Goal: Information Seeking & Learning: Check status

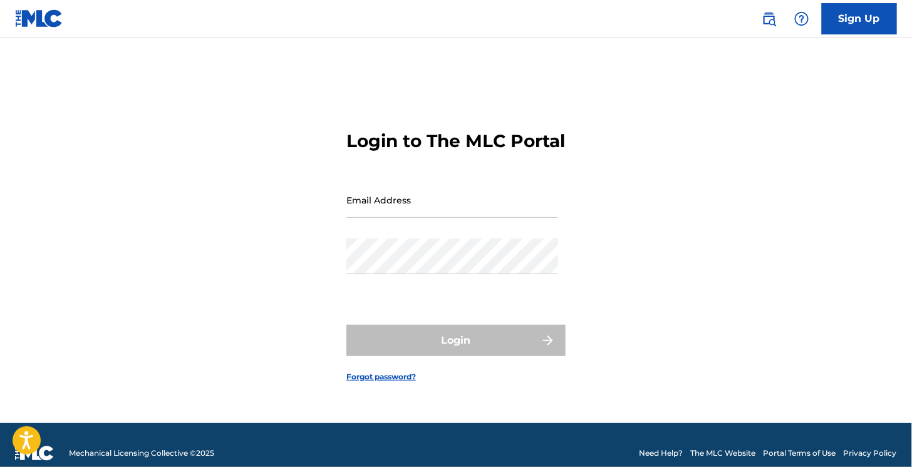
click at [399, 210] on input "Email Address" at bounding box center [452, 200] width 212 height 36
type input "[EMAIL_ADDRESS][DOMAIN_NAME]"
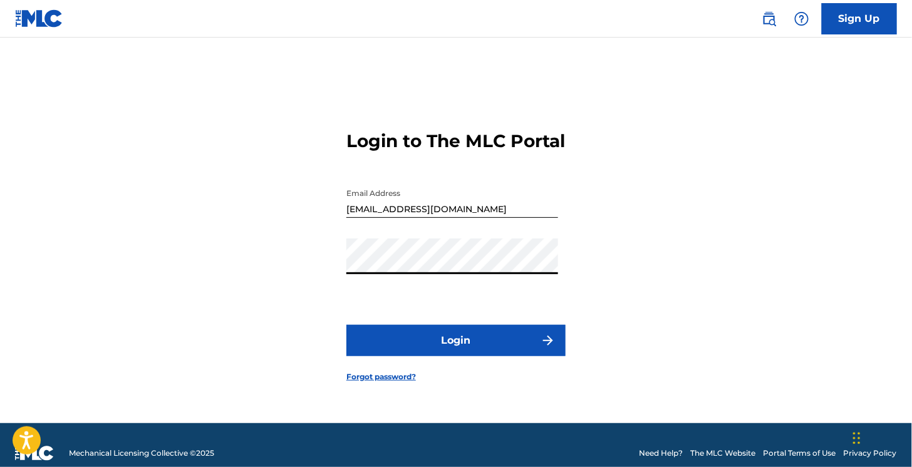
click at [346, 325] on button "Login" at bounding box center [455, 340] width 219 height 31
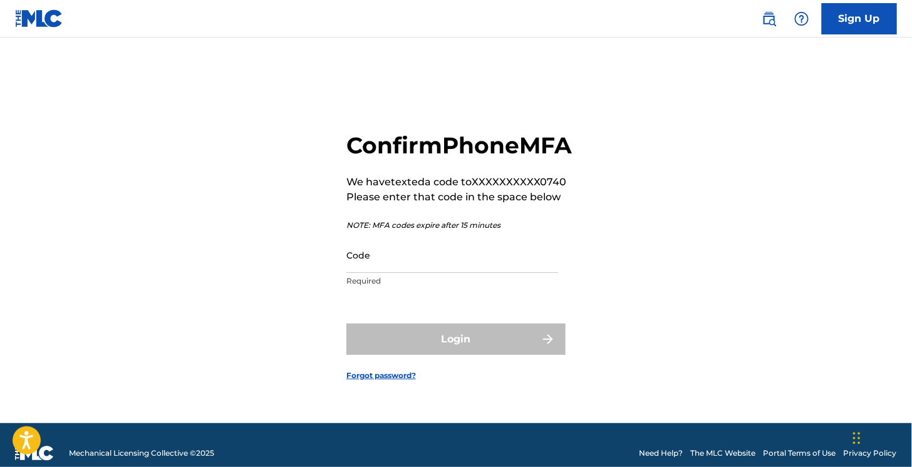
click at [400, 273] on input "Code" at bounding box center [452, 255] width 212 height 36
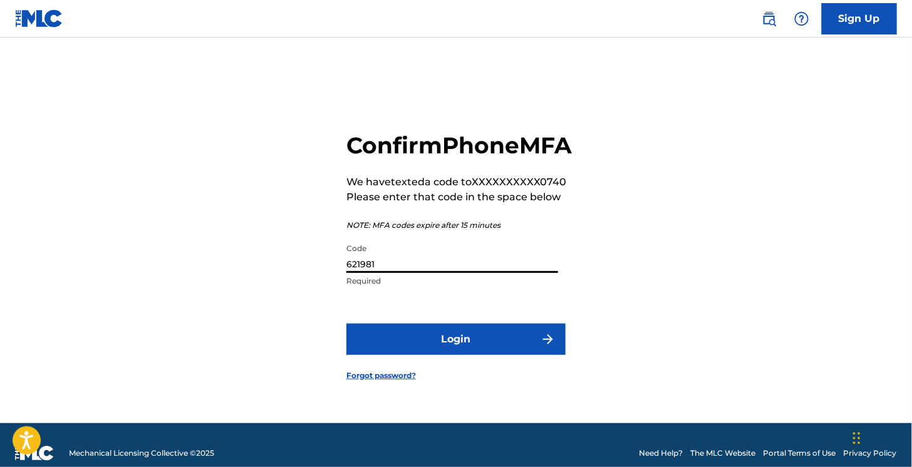
type input "621981"
click at [346, 324] on button "Login" at bounding box center [455, 339] width 219 height 31
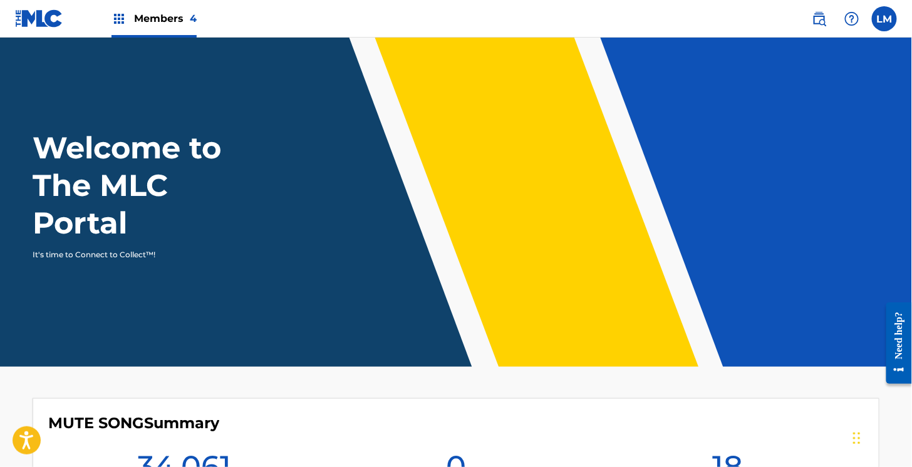
click at [115, 23] on img at bounding box center [118, 18] width 15 height 15
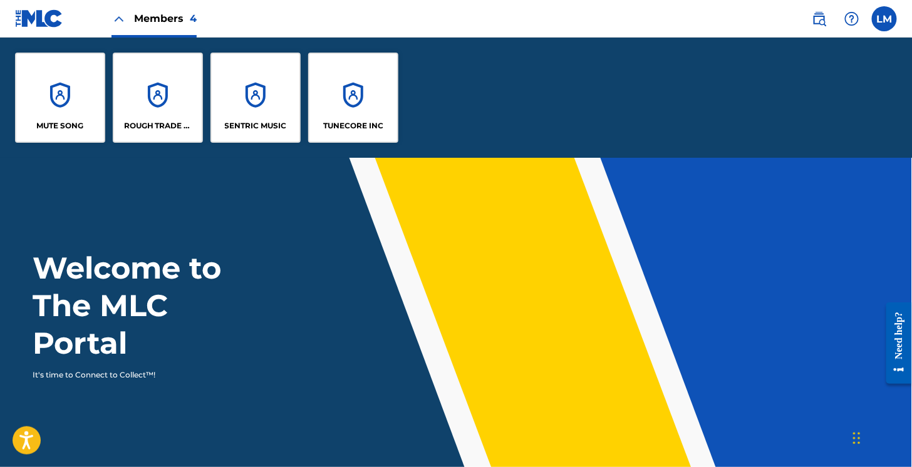
click at [70, 113] on div "MUTE SONG" at bounding box center [60, 98] width 90 height 90
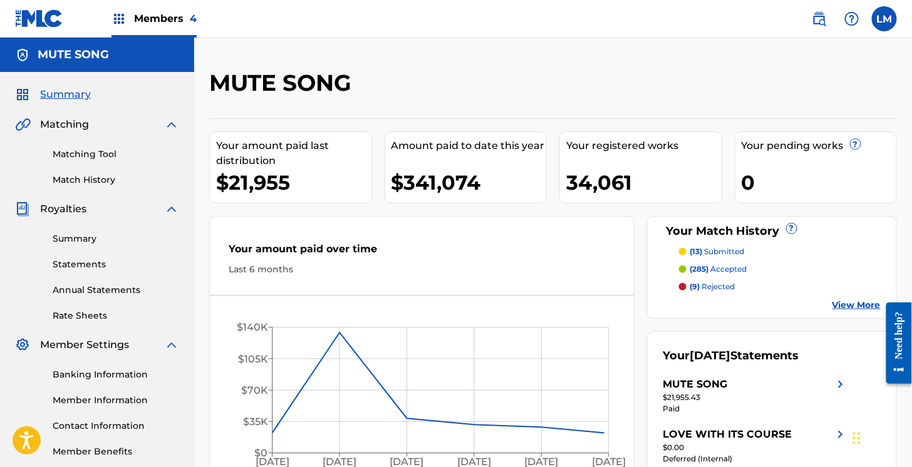
click at [81, 238] on link "Summary" at bounding box center [116, 238] width 126 height 13
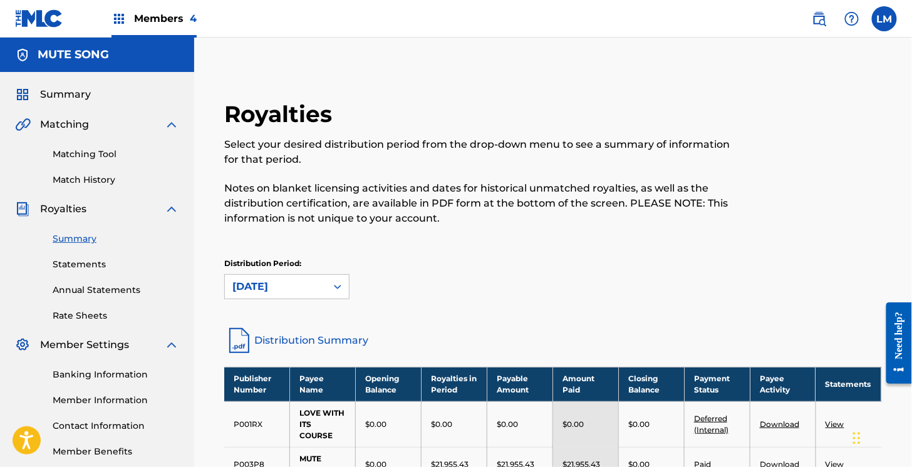
click at [304, 336] on link "Distribution Summary" at bounding box center [552, 341] width 657 height 30
click at [126, 21] on div "Members 4" at bounding box center [153, 18] width 85 height 37
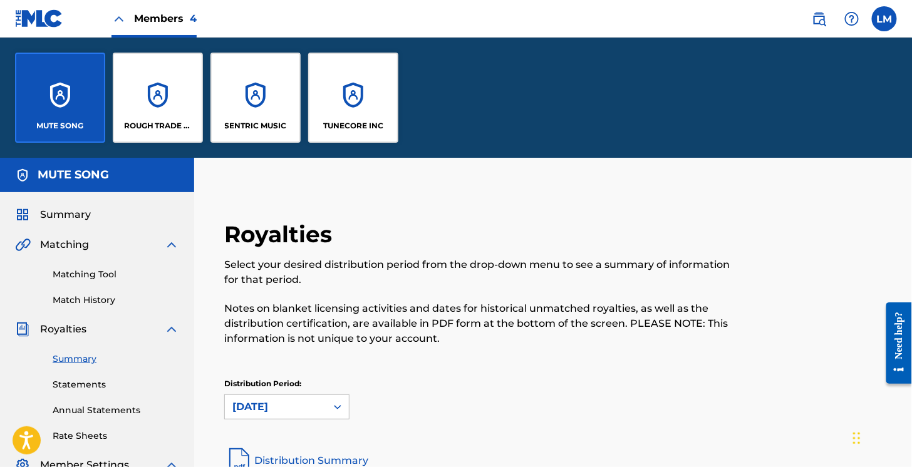
click at [154, 117] on div "ROUGH TRADE PUBLISHING" at bounding box center [158, 98] width 90 height 90
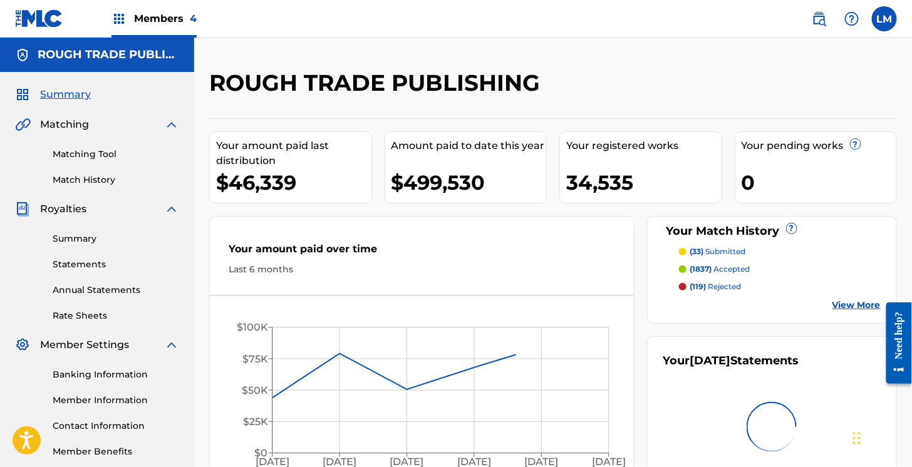
click at [80, 239] on link "Summary" at bounding box center [116, 238] width 126 height 13
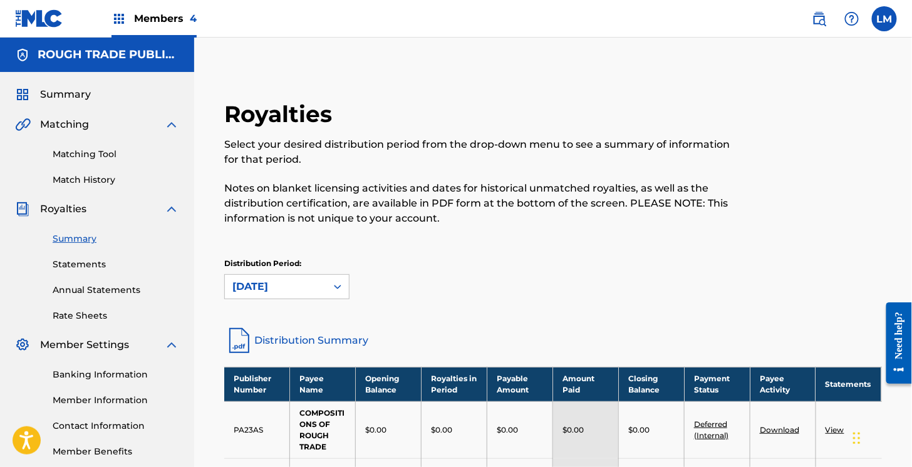
click at [304, 336] on link "Distribution Summary" at bounding box center [552, 341] width 657 height 30
click at [119, 14] on img at bounding box center [118, 18] width 15 height 15
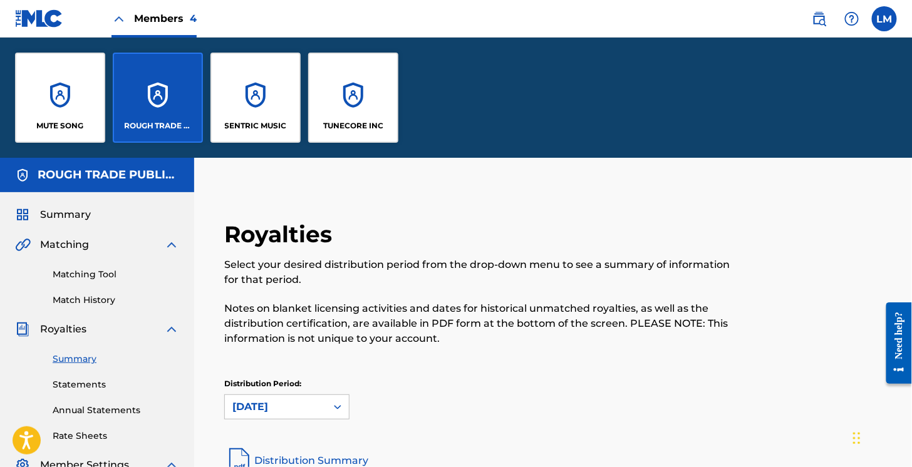
click at [257, 97] on div "SENTRIC MUSIC" at bounding box center [255, 98] width 90 height 90
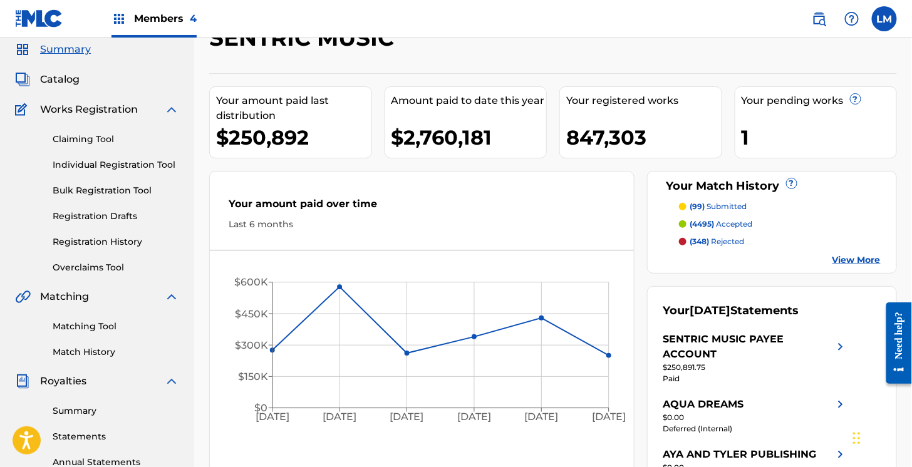
scroll to position [63, 0]
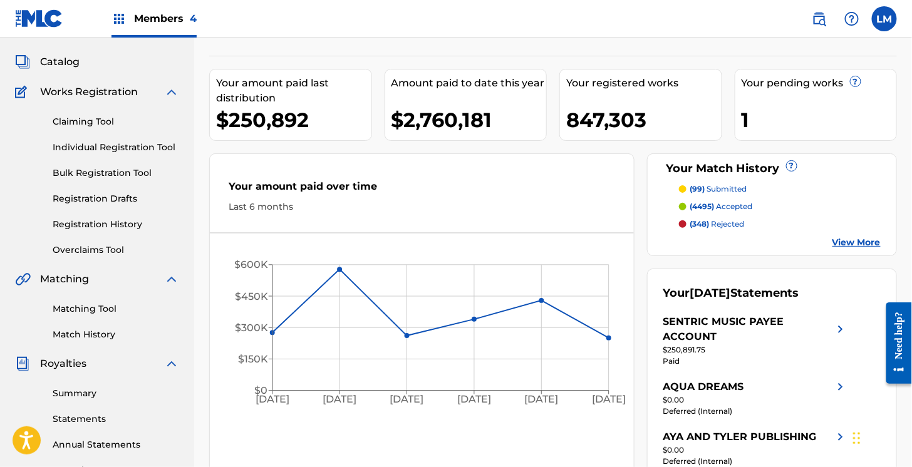
click at [78, 389] on link "Summary" at bounding box center [116, 393] width 126 height 13
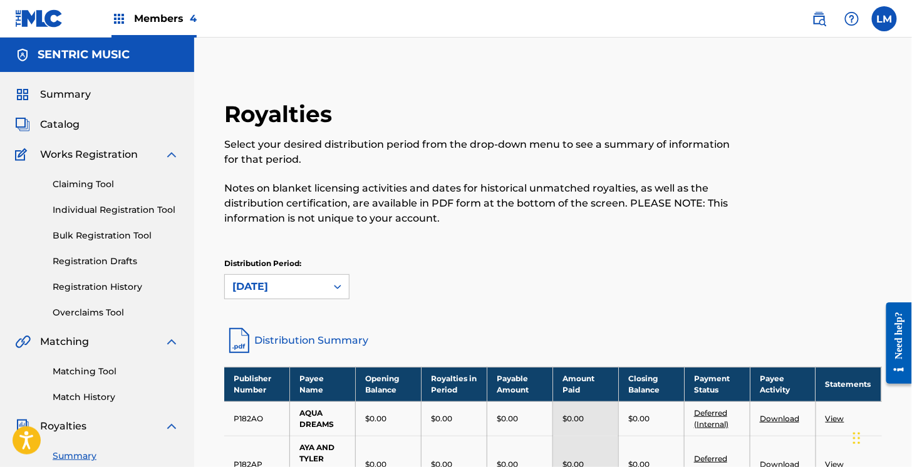
click at [297, 341] on link "Distribution Summary" at bounding box center [552, 341] width 657 height 30
click at [121, 24] on img at bounding box center [118, 18] width 15 height 15
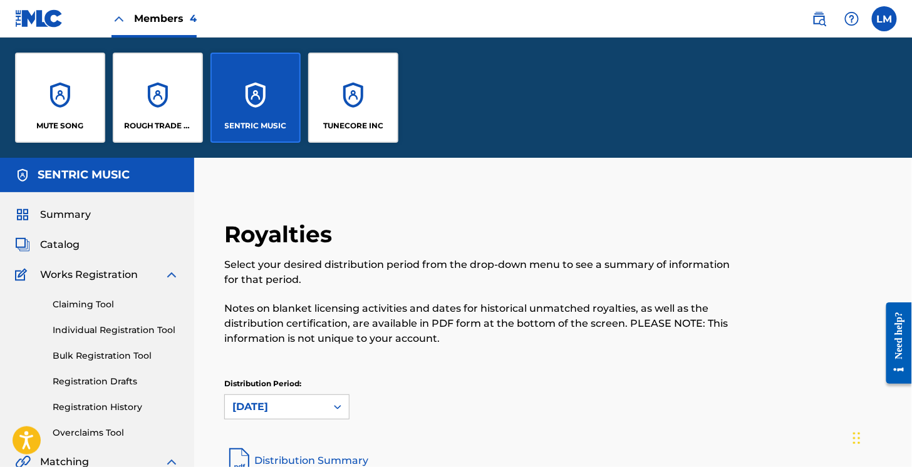
click at [341, 91] on div "TUNECORE INC" at bounding box center [353, 98] width 90 height 90
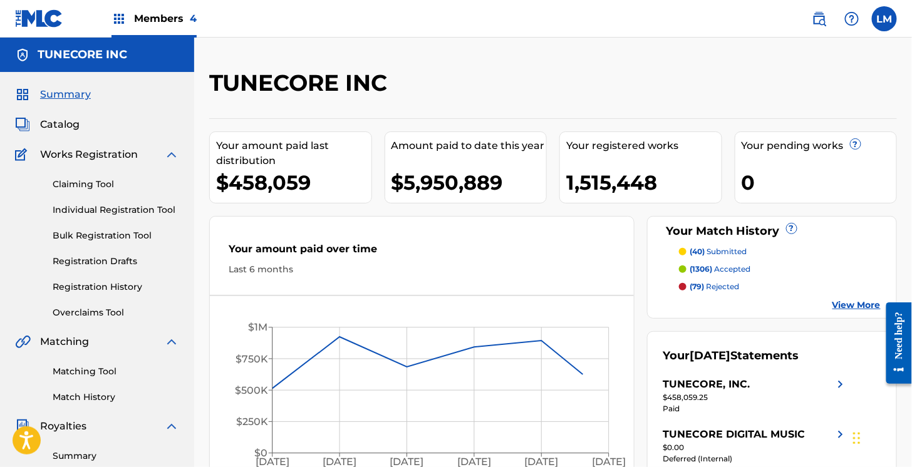
click at [73, 453] on link "Summary" at bounding box center [116, 456] width 126 height 13
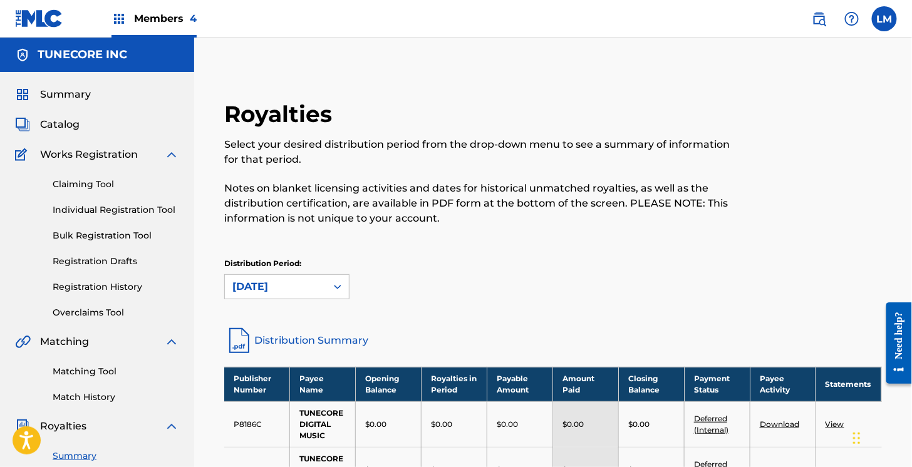
click at [302, 340] on link "Distribution Summary" at bounding box center [552, 341] width 657 height 30
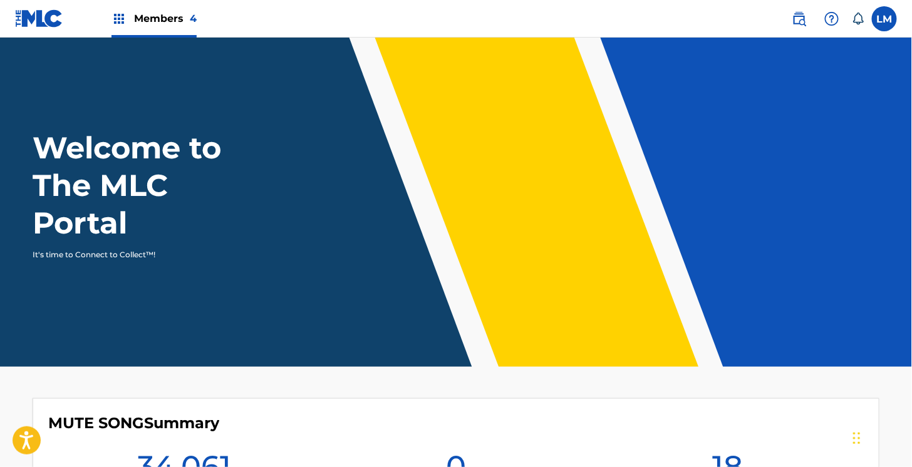
click at [129, 22] on div "Members 4" at bounding box center [153, 18] width 85 height 37
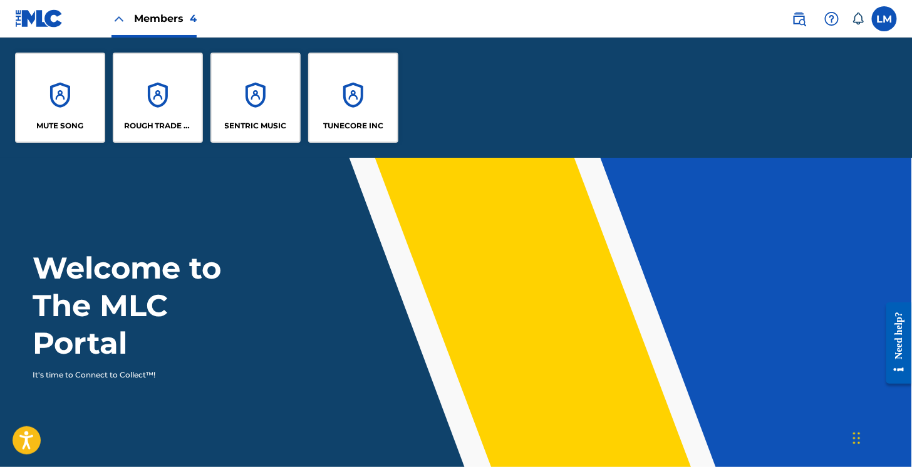
click at [229, 101] on div "SENTRIC MUSIC" at bounding box center [255, 98] width 90 height 90
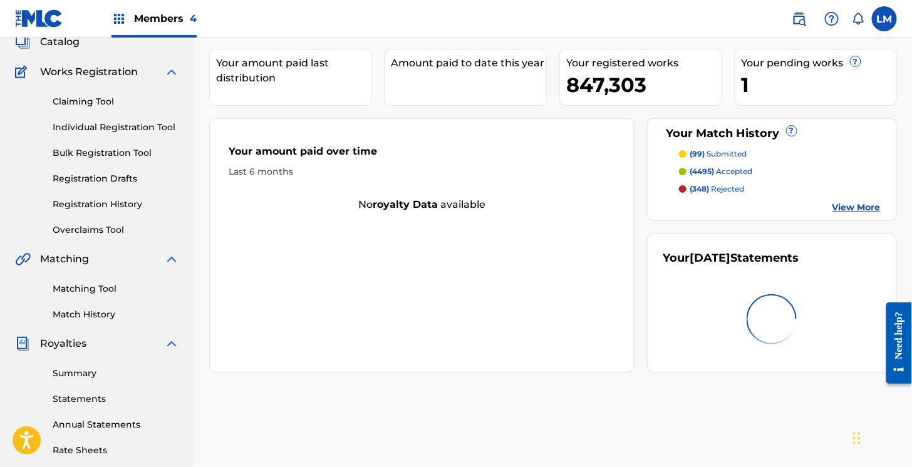
scroll to position [125, 0]
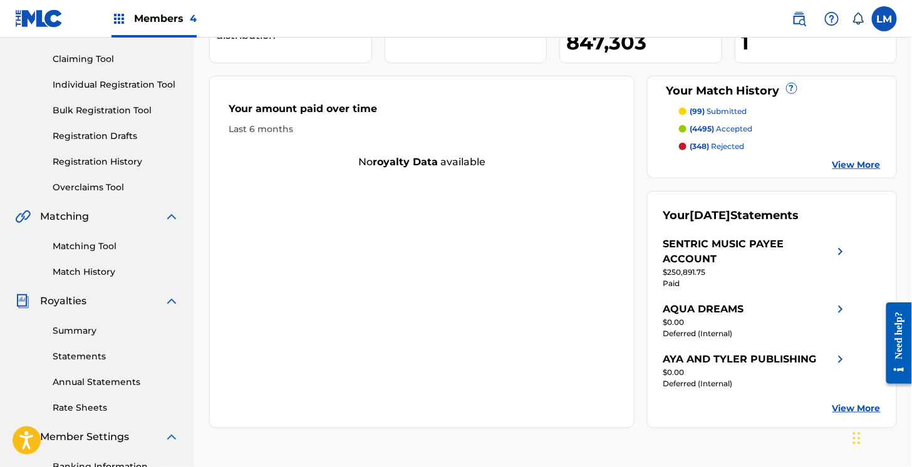
click at [89, 319] on div "Summary Statements Annual Statements Rate Sheets" at bounding box center [97, 362] width 164 height 106
click at [86, 327] on link "Summary" at bounding box center [116, 330] width 126 height 13
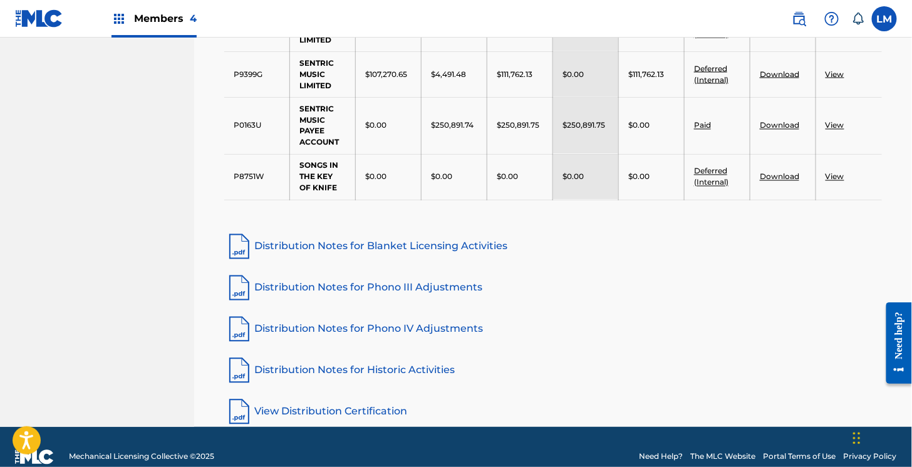
scroll to position [686, 0]
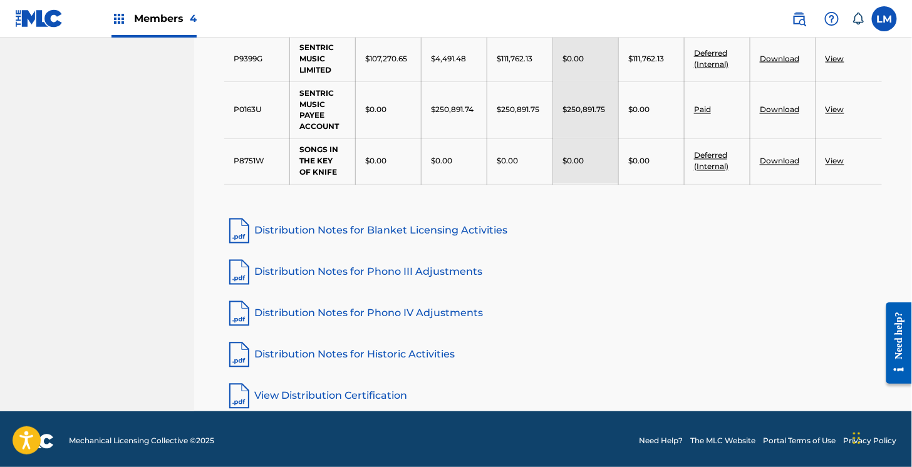
click at [426, 270] on link "Distribution Notes for Phono III Adjustments" at bounding box center [552, 272] width 657 height 30
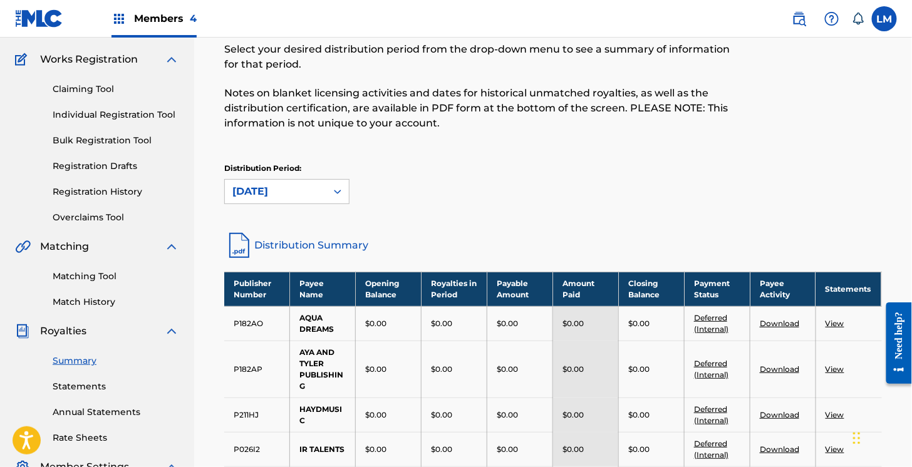
scroll to position [0, 0]
